Goal: Transaction & Acquisition: Purchase product/service

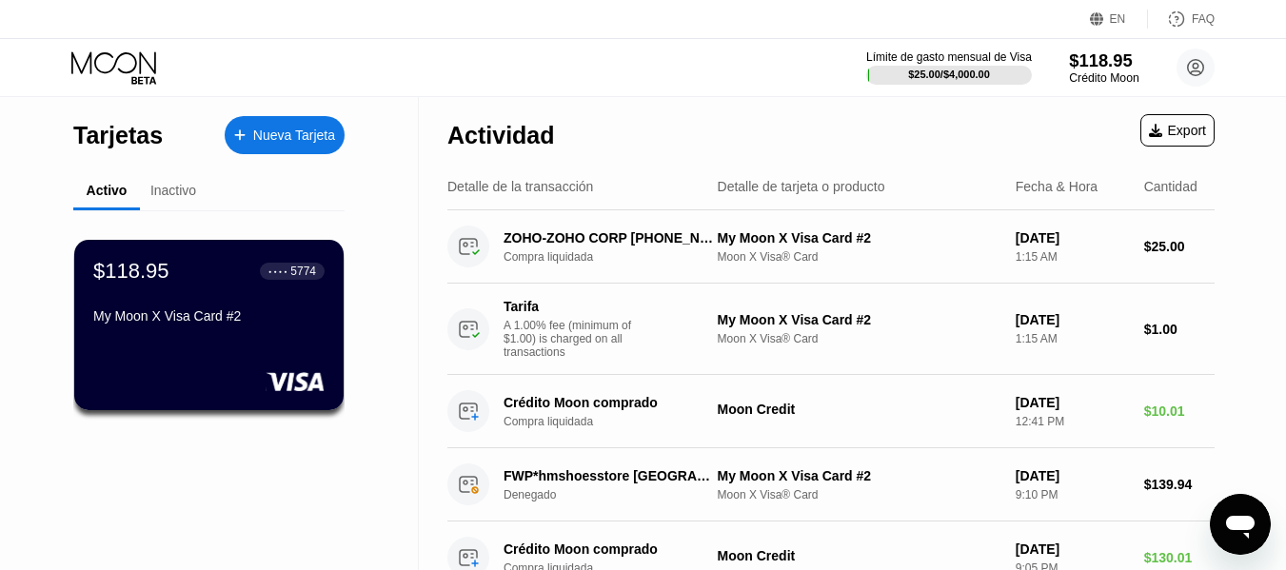
click at [1093, 68] on div "$118.95" at bounding box center [1103, 60] width 69 height 20
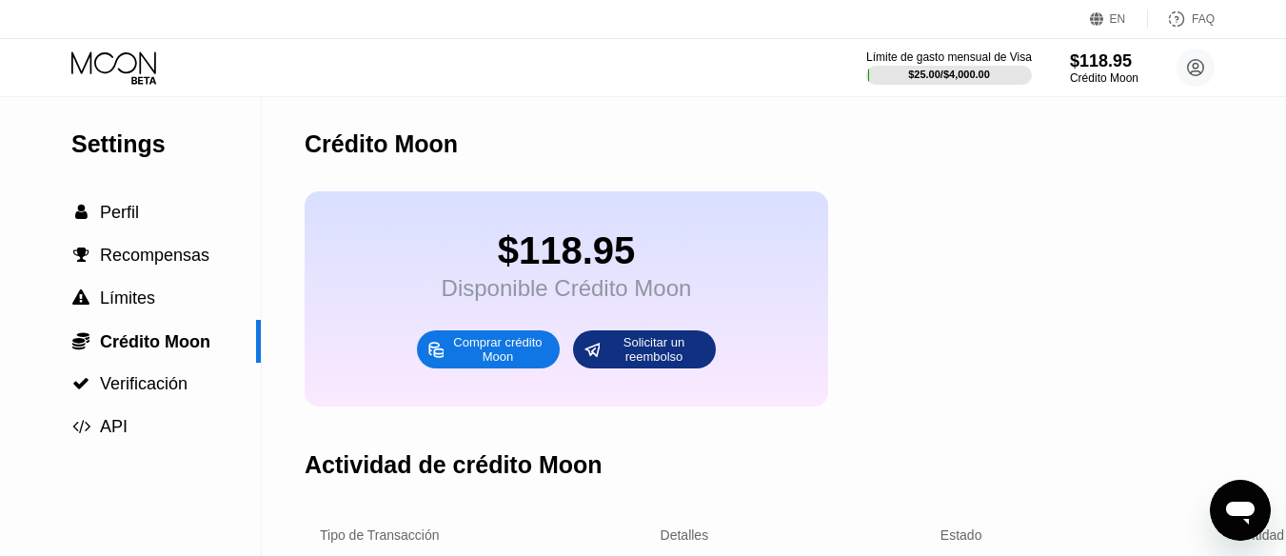
click at [488, 358] on div "Comprar crédito Moon" at bounding box center [497, 349] width 105 height 30
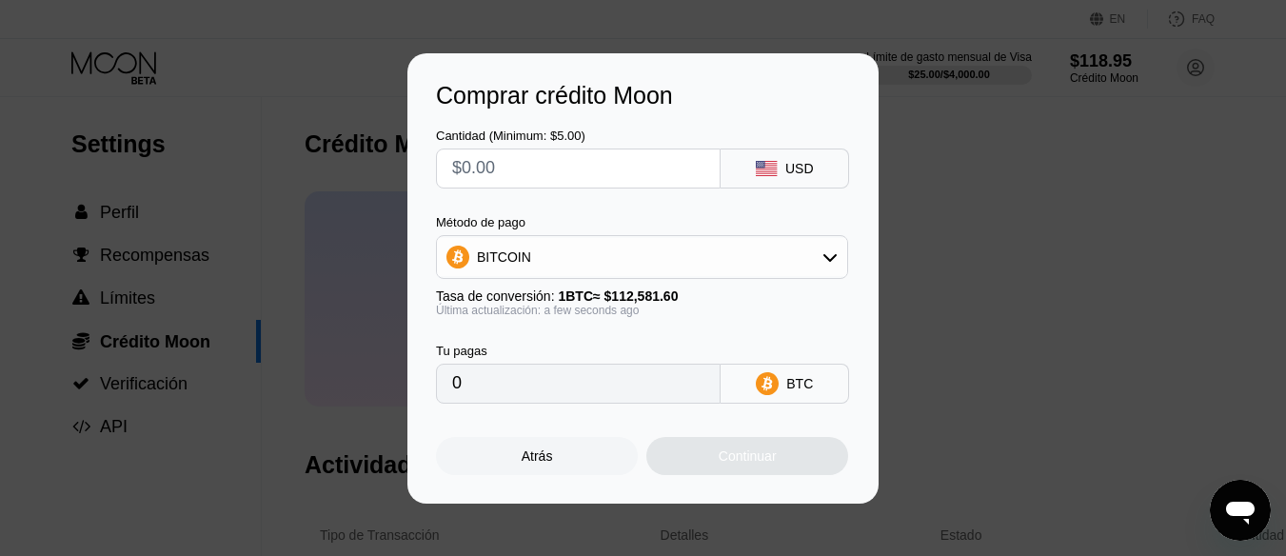
click at [677, 167] on input "text" at bounding box center [578, 168] width 252 height 38
type input "$50"
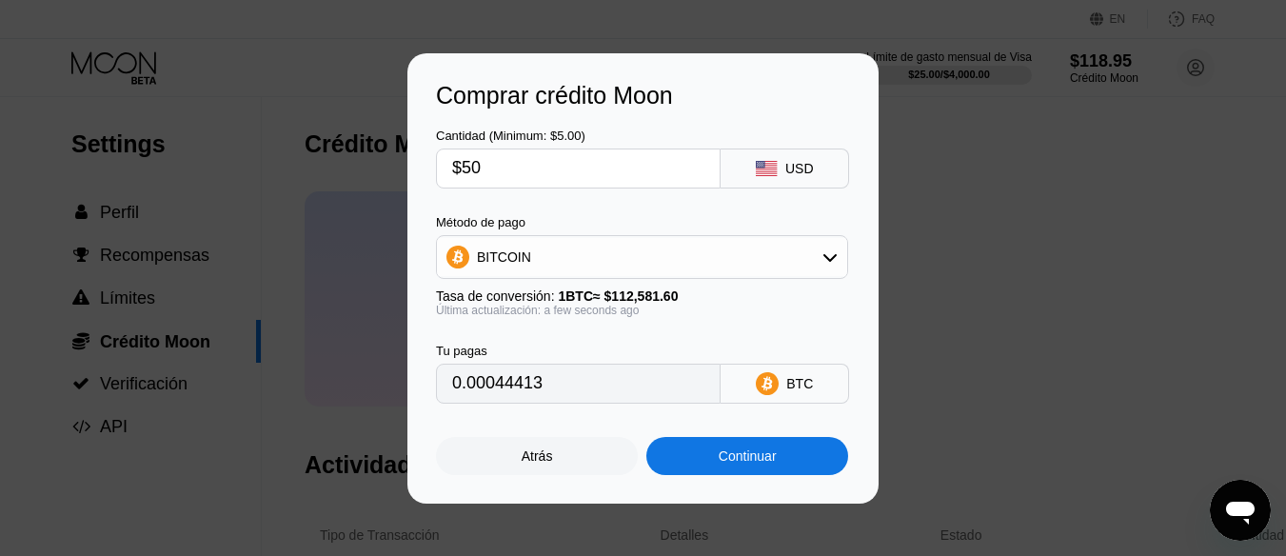
type input "0.00044413"
type input "$50"
click at [769, 170] on rect at bounding box center [766, 168] width 21 height 15
click at [796, 168] on div "USD" at bounding box center [799, 168] width 29 height 15
click at [664, 248] on div "BITCOIN" at bounding box center [642, 257] width 410 height 38
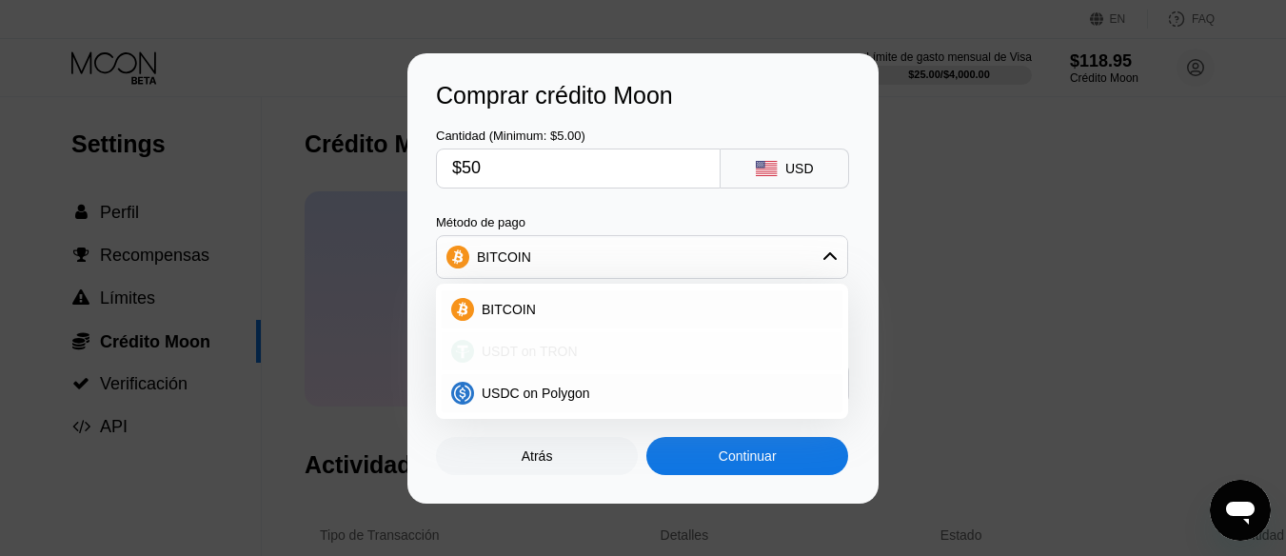
click at [577, 355] on div "USDT on TRON" at bounding box center [653, 351] width 359 height 15
type input "50.51"
